Goal: Information Seeking & Learning: Check status

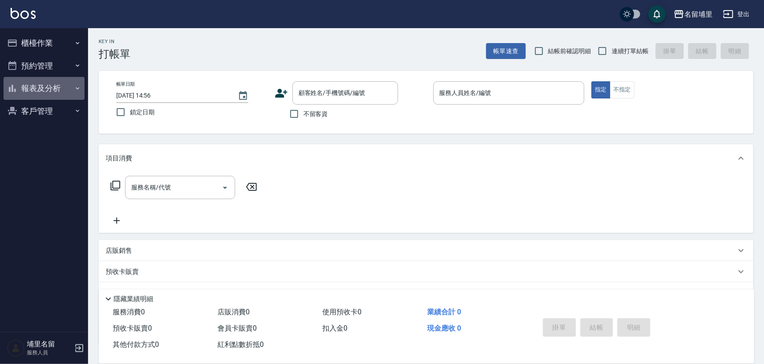
click at [65, 87] on button "報表及分析" at bounding box center [44, 88] width 81 height 23
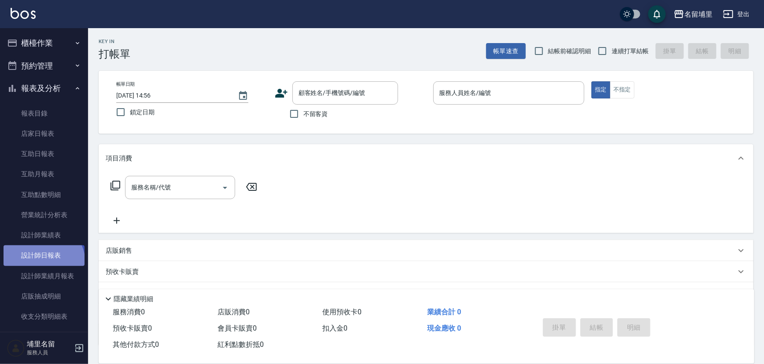
click at [42, 263] on link "設計師日報表" at bounding box center [44, 256] width 81 height 20
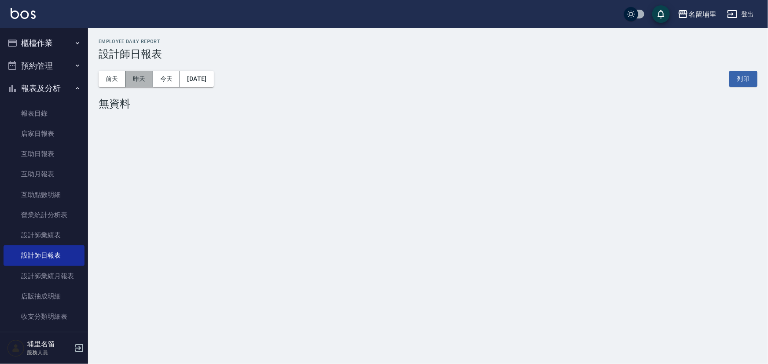
click at [145, 85] on button "昨天" at bounding box center [139, 79] width 27 height 16
click at [106, 76] on button "前天" at bounding box center [112, 79] width 27 height 16
click at [214, 81] on button "[DATE]" at bounding box center [196, 79] width 33 height 16
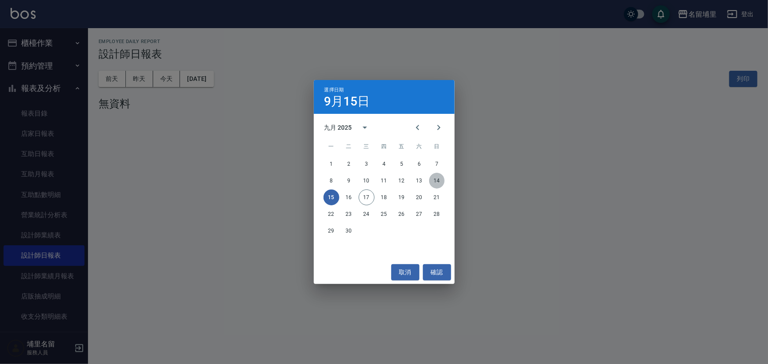
click at [440, 180] on button "14" at bounding box center [437, 181] width 16 height 16
